Goal: Information Seeking & Learning: Find specific fact

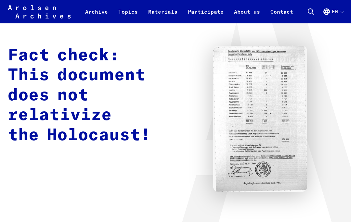
scroll to position [36, 0]
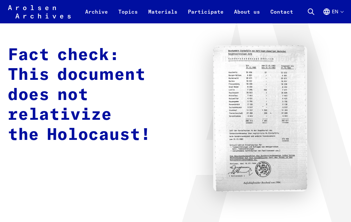
click at [270, 117] on img at bounding box center [260, 119] width 94 height 146
click at [269, 100] on img at bounding box center [260, 119] width 94 height 146
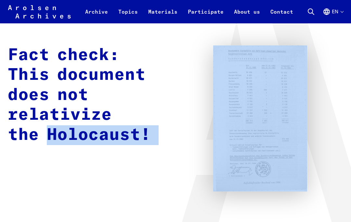
click at [294, 210] on icon at bounding box center [275, 111] width 196 height 246
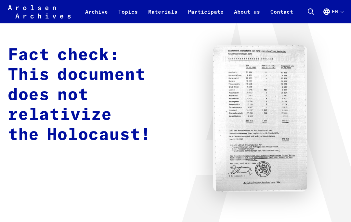
click at [275, 177] on img at bounding box center [260, 119] width 94 height 146
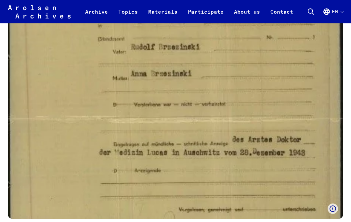
scroll to position [617, 0]
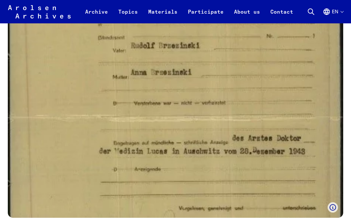
click at [266, 94] on img at bounding box center [176, 118] width 336 height 200
click at [265, 101] on img at bounding box center [176, 118] width 336 height 200
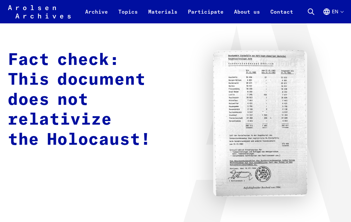
scroll to position [31, 0]
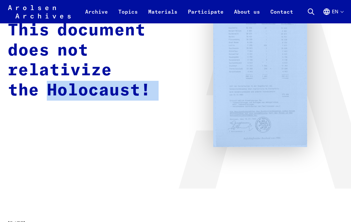
click at [251, 180] on icon at bounding box center [275, 66] width 196 height 246
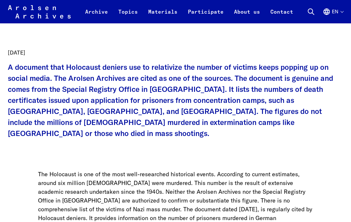
scroll to position [258, 0]
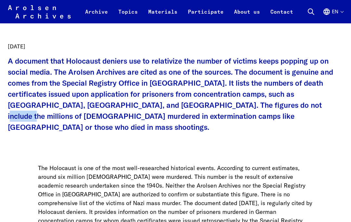
click at [257, 164] on p "The Holocaust is one of the most well-researched historical events. According t…" at bounding box center [175, 203] width 275 height 79
click at [102, 8] on link "Archive" at bounding box center [96, 16] width 33 height 16
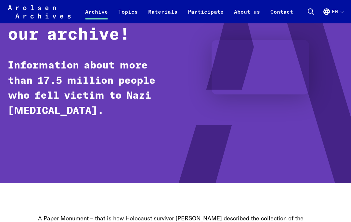
scroll to position [98, 0]
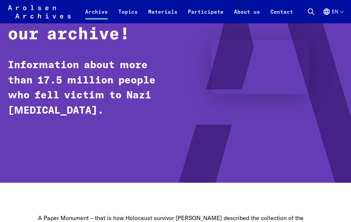
click at [217, 142] on icon at bounding box center [275, 62] width 196 height 253
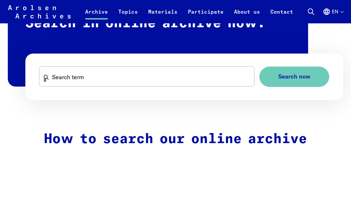
scroll to position [383, 0]
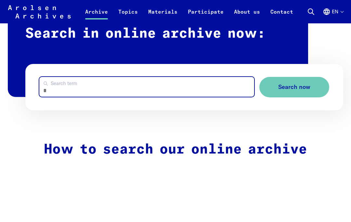
click at [204, 84] on input "Search term" at bounding box center [146, 87] width 215 height 20
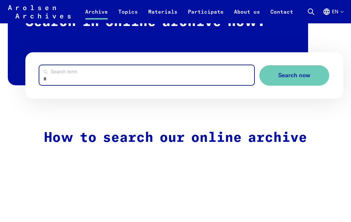
scroll to position [383, 0]
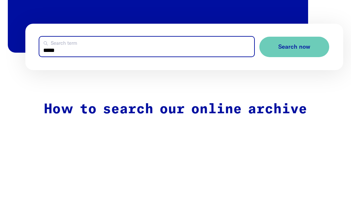
type input "*****"
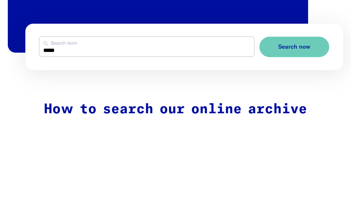
click at [306, 66] on button "Search now" at bounding box center [295, 76] width 70 height 20
